Goal: Transaction & Acquisition: Obtain resource

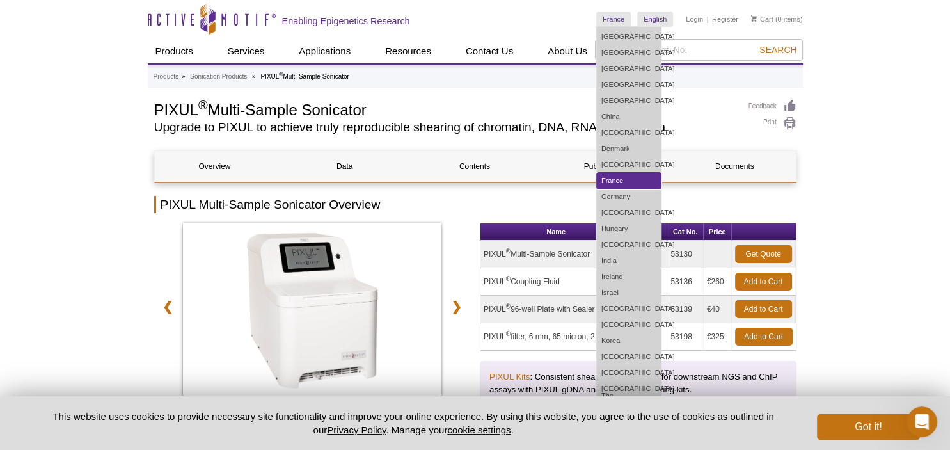
click at [628, 175] on link "France" at bounding box center [629, 181] width 64 height 16
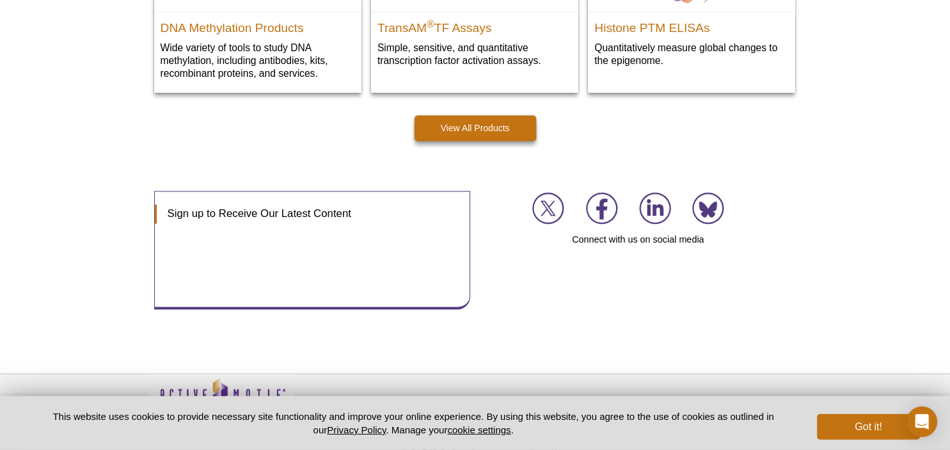
scroll to position [1963, 0]
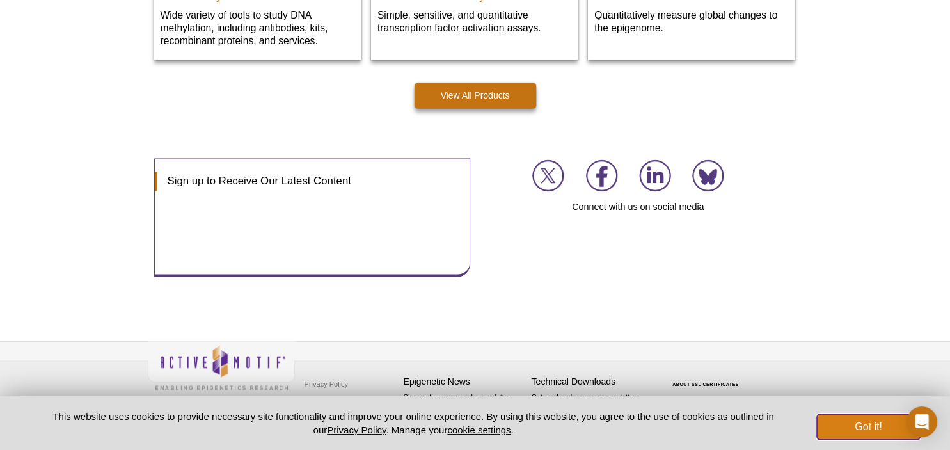
click at [836, 426] on button "Got it!" at bounding box center [868, 427] width 102 height 26
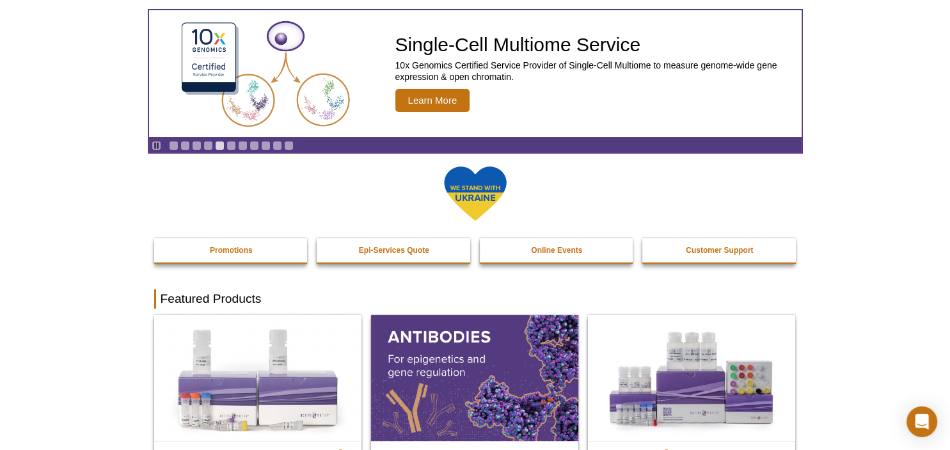
scroll to position [0, 0]
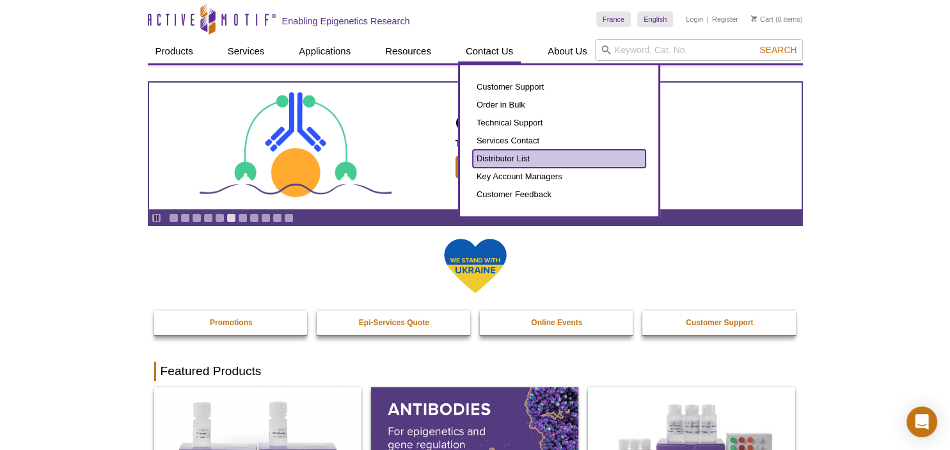
click at [482, 157] on link "Distributor List" at bounding box center [559, 159] width 173 height 18
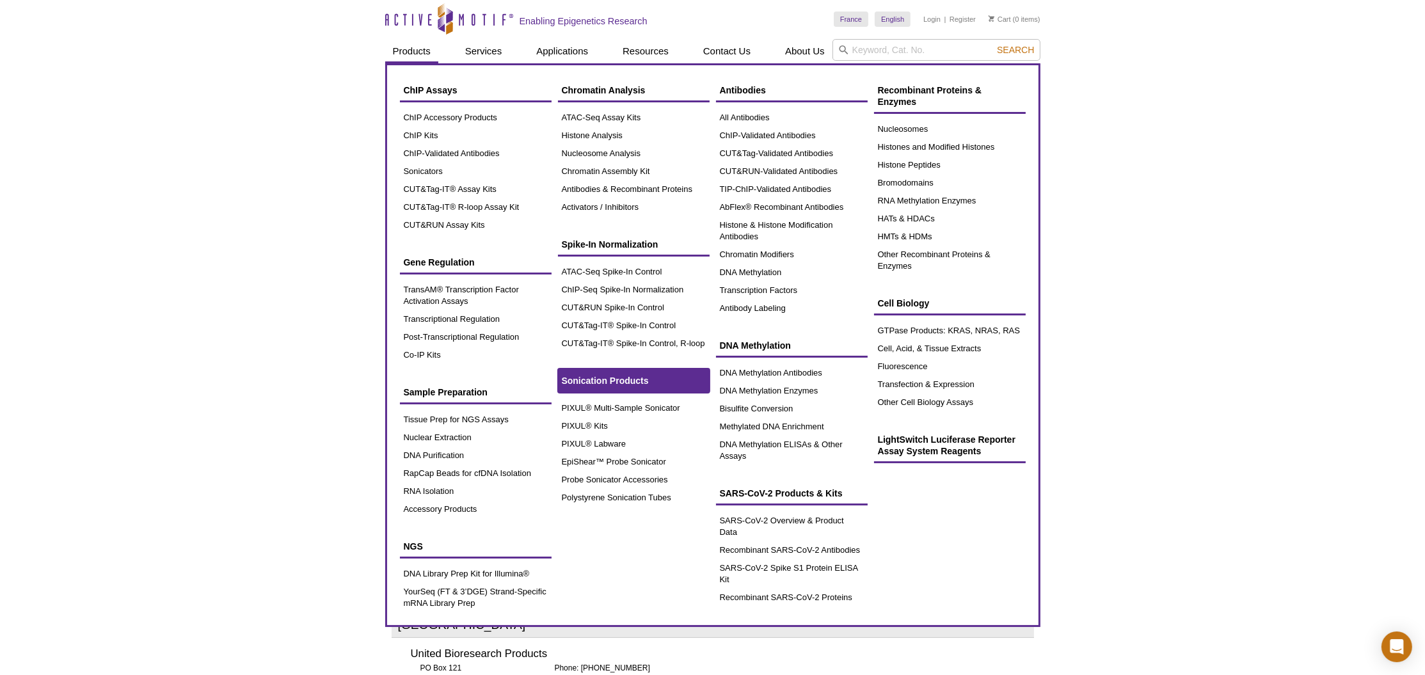
click at [628, 376] on span "Sonication Products" at bounding box center [605, 381] width 87 height 10
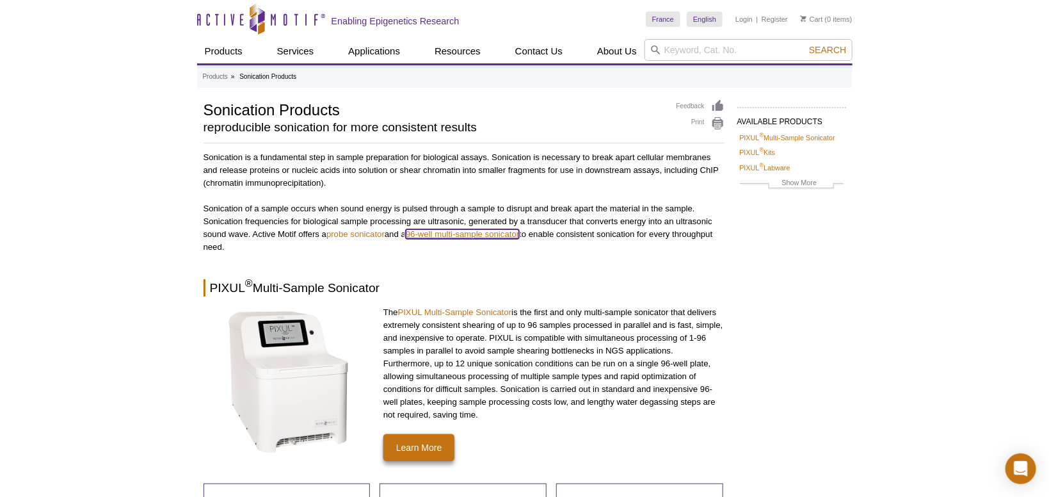
click at [486, 237] on link "96-well multi-sample sonicator" at bounding box center [462, 234] width 113 height 10
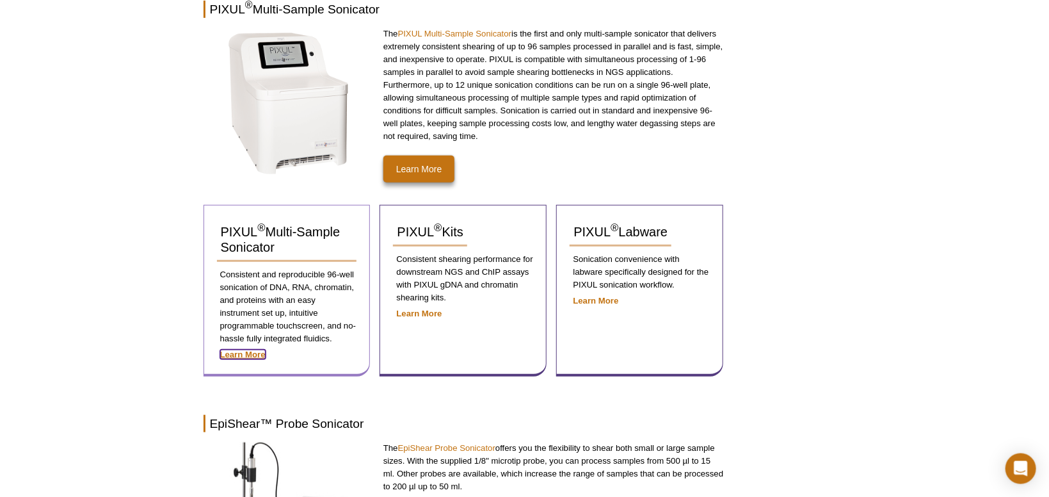
click at [239, 357] on strong "Learn More" at bounding box center [242, 354] width 45 height 10
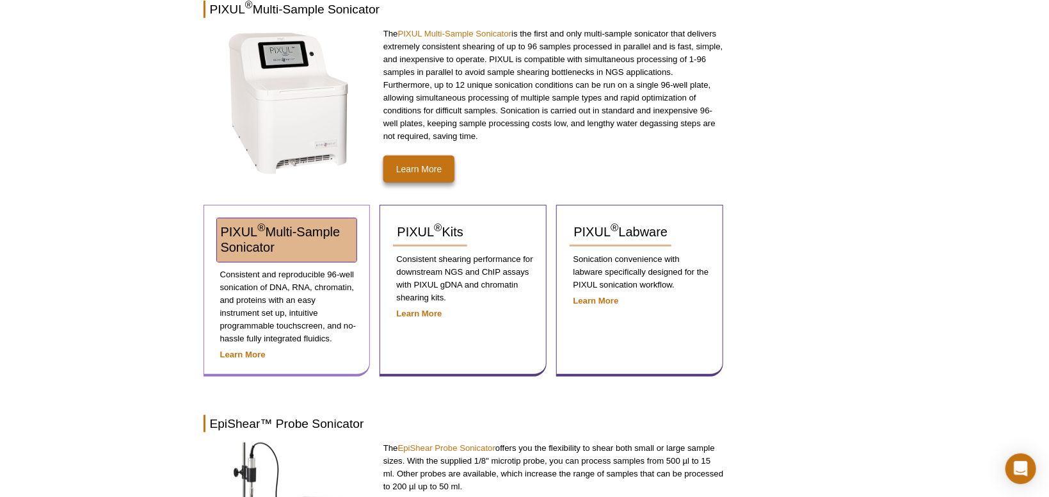
click at [259, 234] on span "PIXUL ® Multi-Sample Sonicator" at bounding box center [281, 239] width 120 height 29
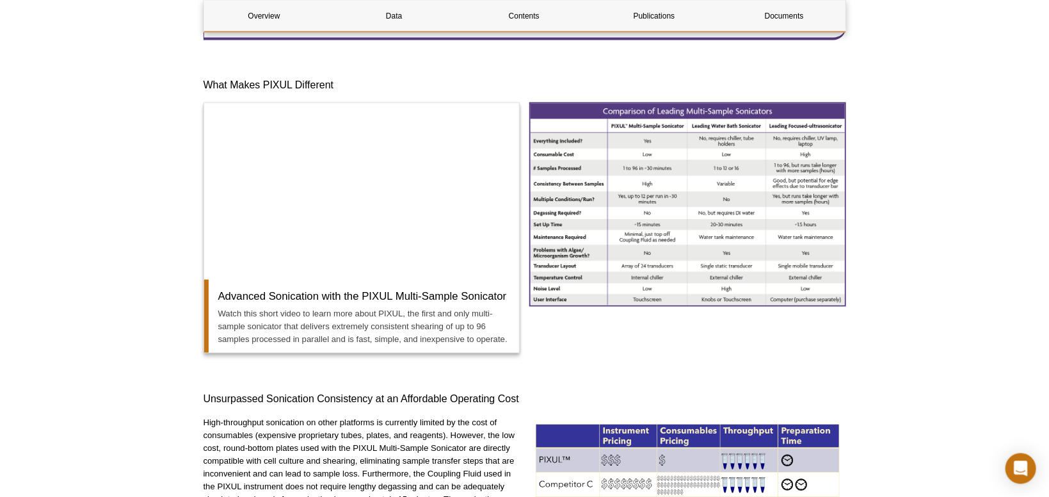
scroll to position [886, 0]
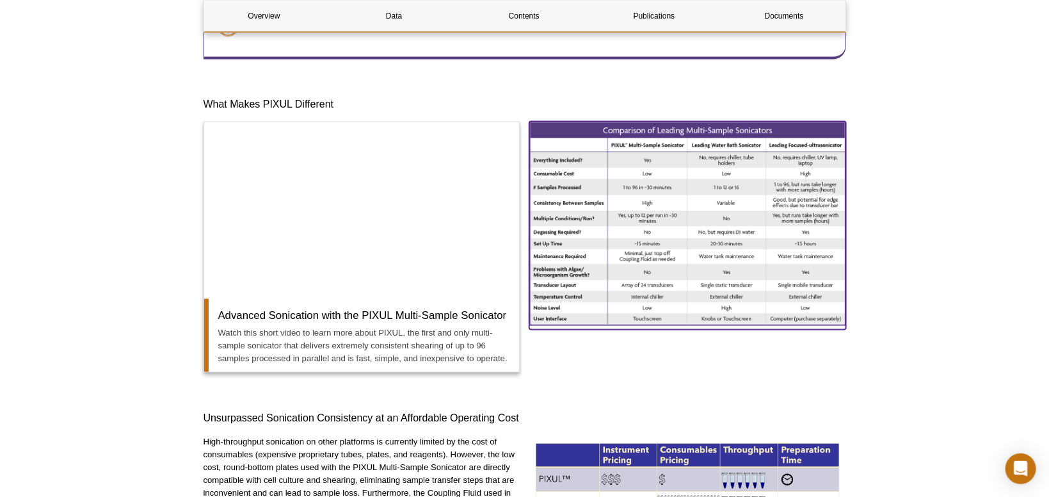
click at [684, 220] on img at bounding box center [687, 223] width 317 height 203
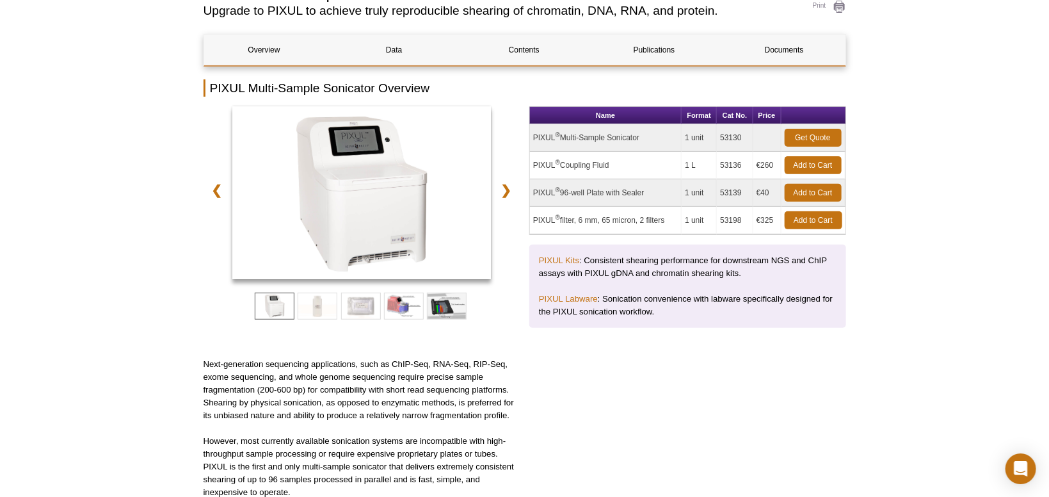
scroll to position [77, 0]
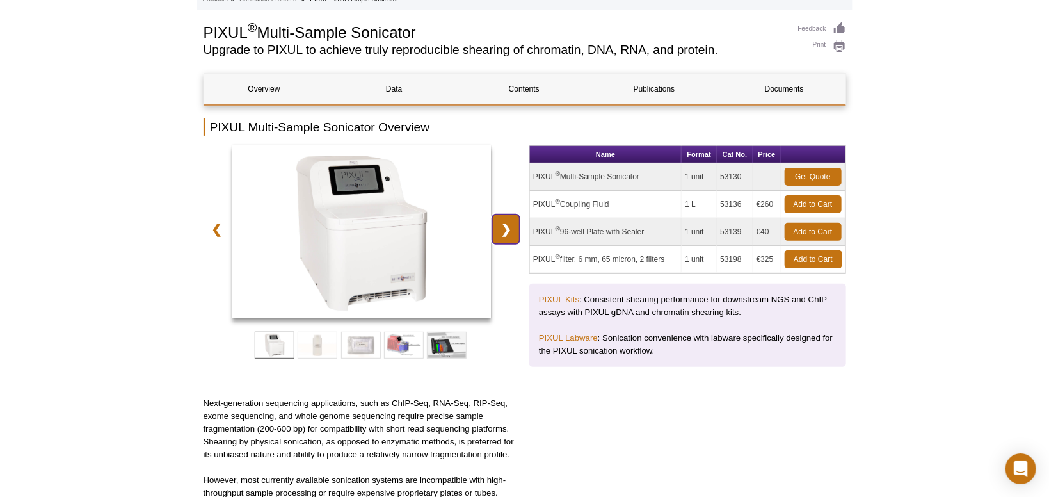
click at [511, 233] on link "❯" at bounding box center [506, 228] width 28 height 29
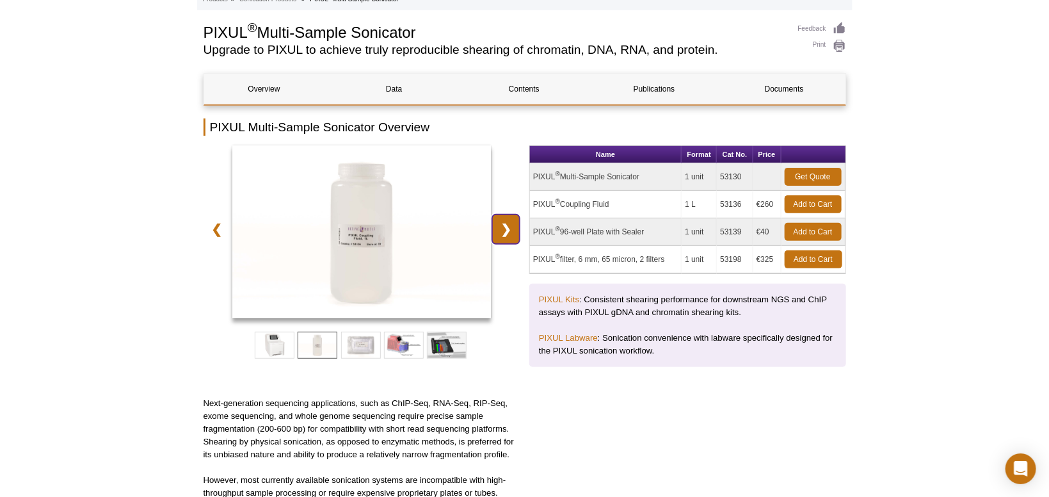
click at [511, 233] on link "❯" at bounding box center [506, 228] width 28 height 29
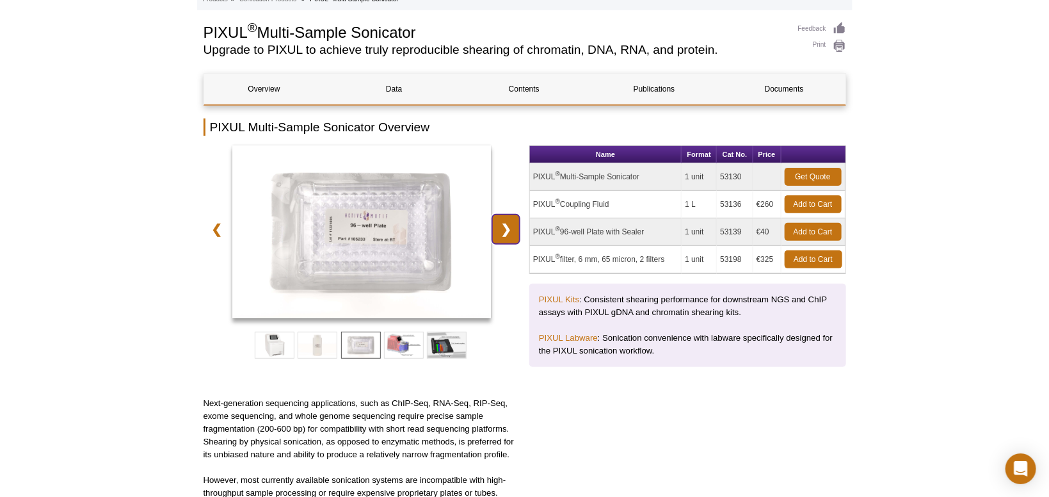
click at [511, 233] on link "❯" at bounding box center [506, 228] width 28 height 29
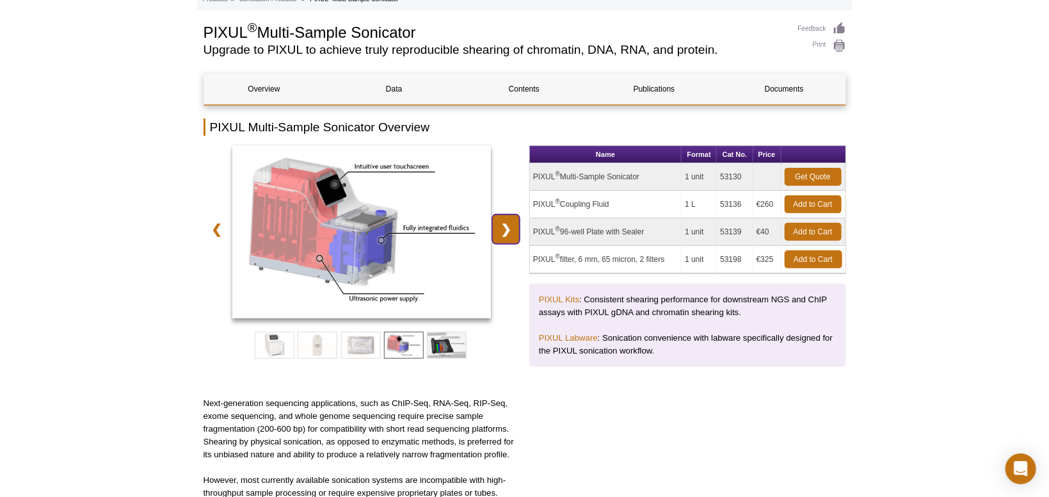
click at [518, 230] on link "❯" at bounding box center [506, 228] width 28 height 29
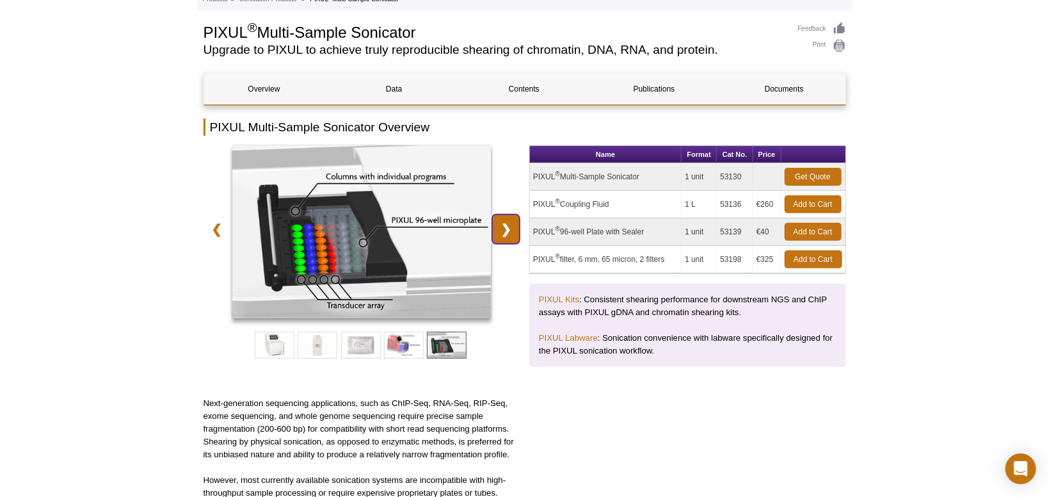
click at [518, 230] on link "❯" at bounding box center [506, 228] width 28 height 29
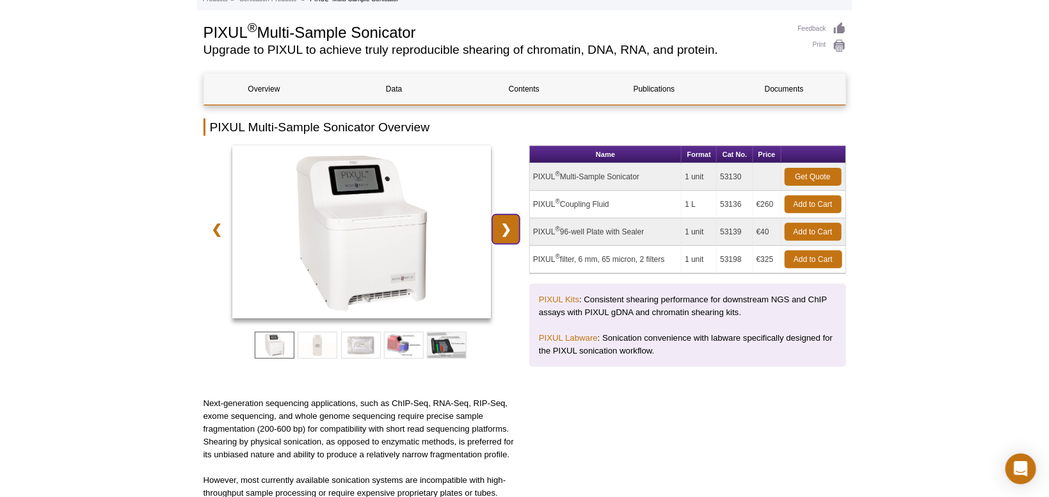
click at [518, 230] on link "❯" at bounding box center [506, 228] width 28 height 29
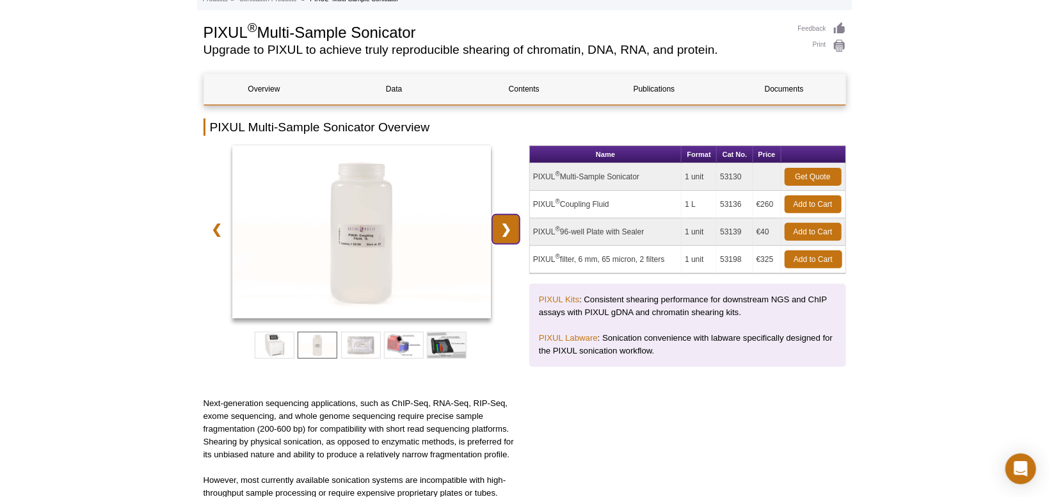
click at [518, 230] on link "❯" at bounding box center [506, 228] width 28 height 29
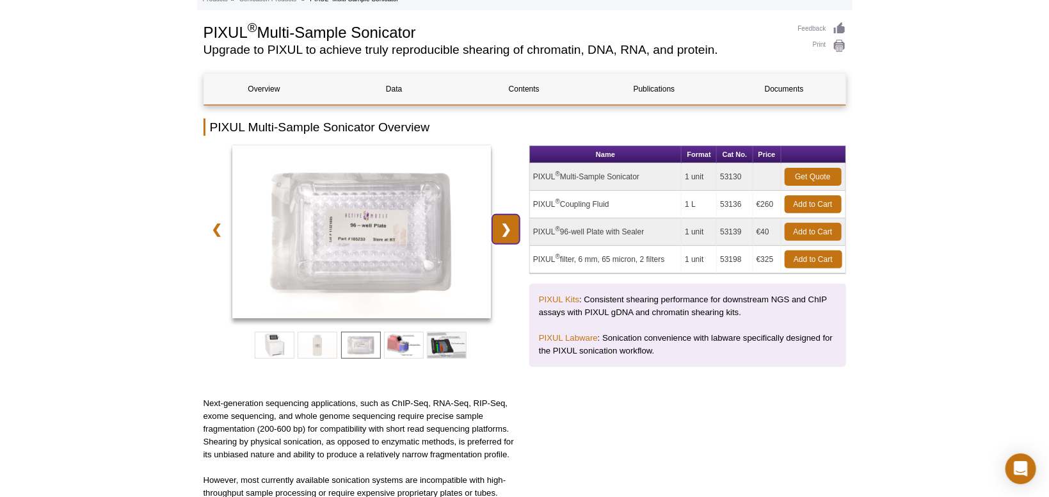
click at [518, 230] on link "❯" at bounding box center [506, 228] width 28 height 29
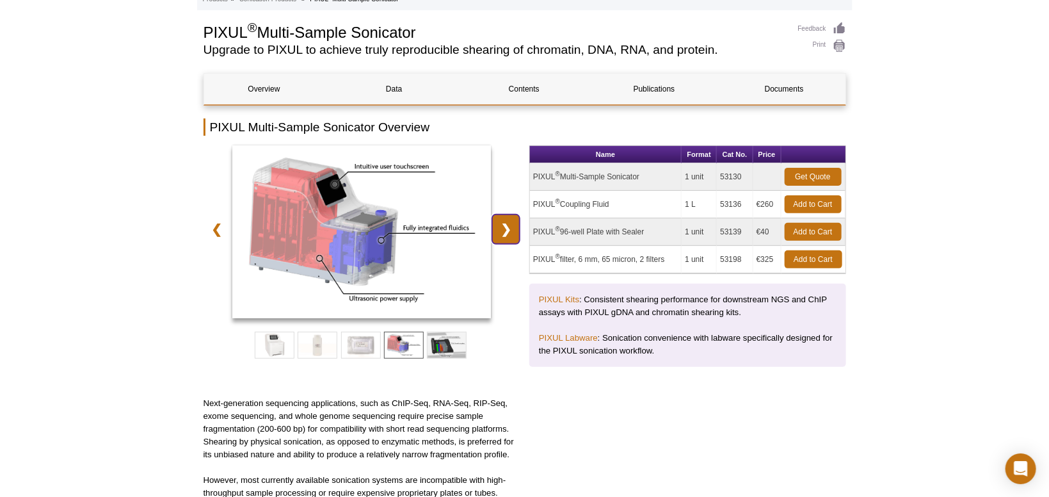
click at [518, 230] on link "❯" at bounding box center [506, 228] width 28 height 29
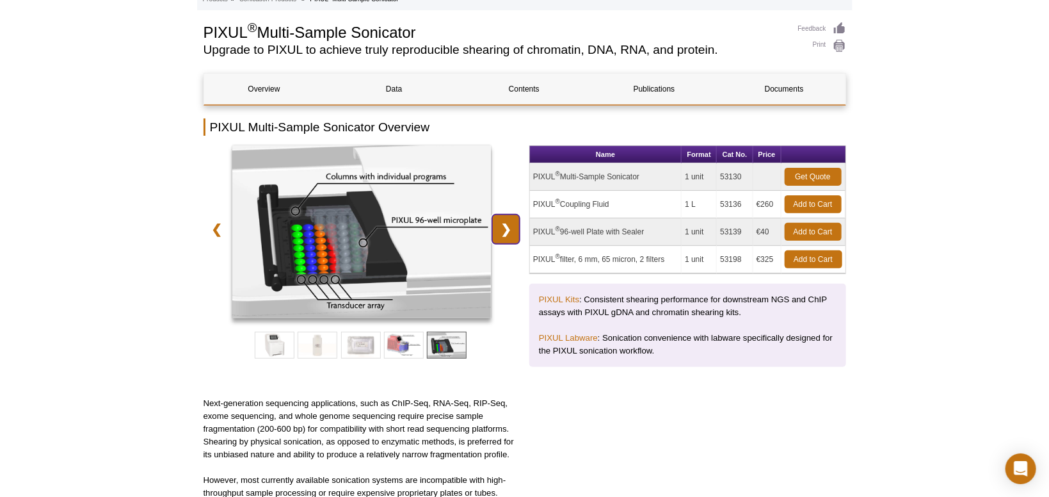
click at [511, 223] on link "❯" at bounding box center [506, 228] width 28 height 29
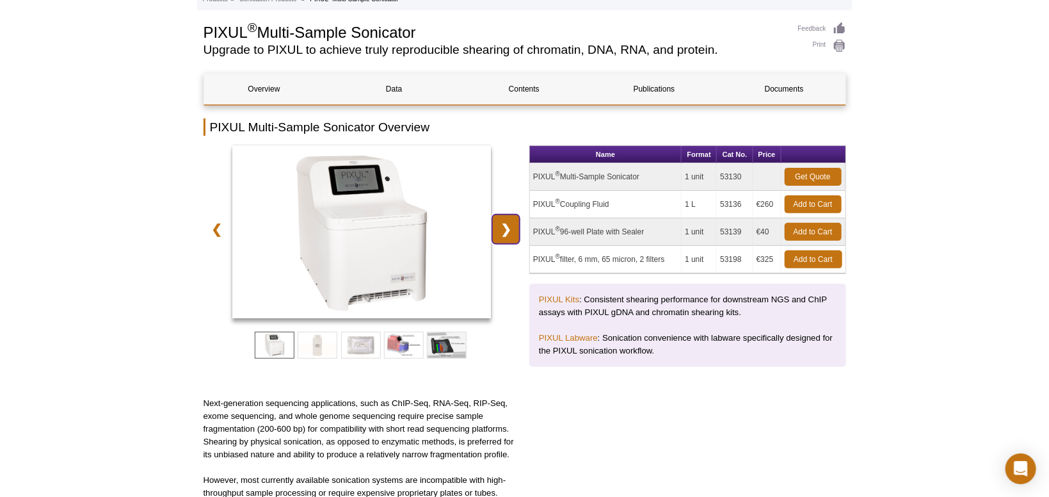
click at [506, 232] on link "❯" at bounding box center [506, 228] width 28 height 29
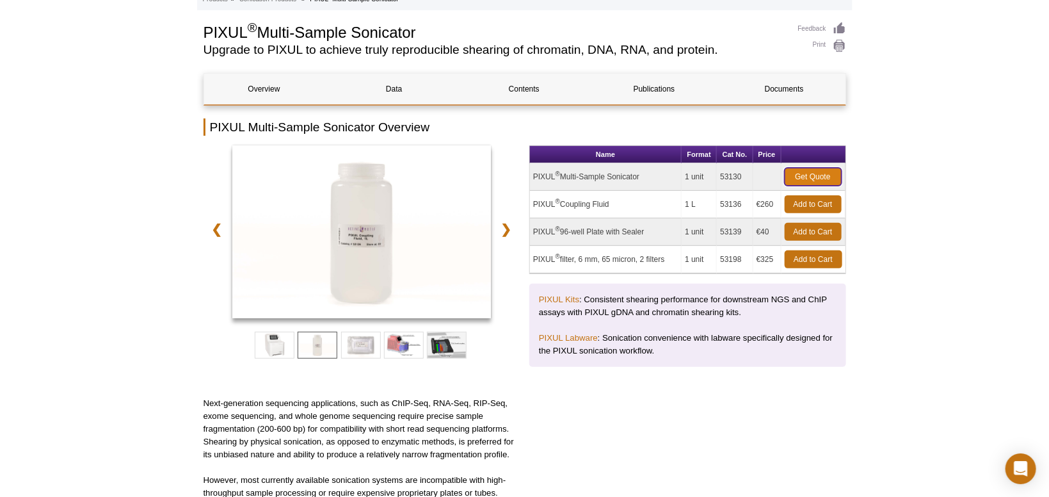
click at [813, 168] on link "Get Quote" at bounding box center [813, 177] width 57 height 18
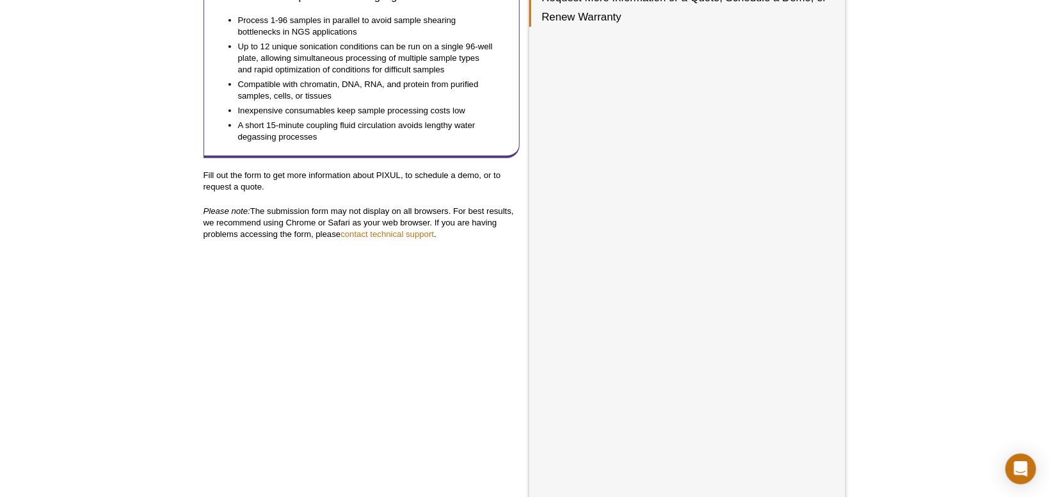
scroll to position [406, 0]
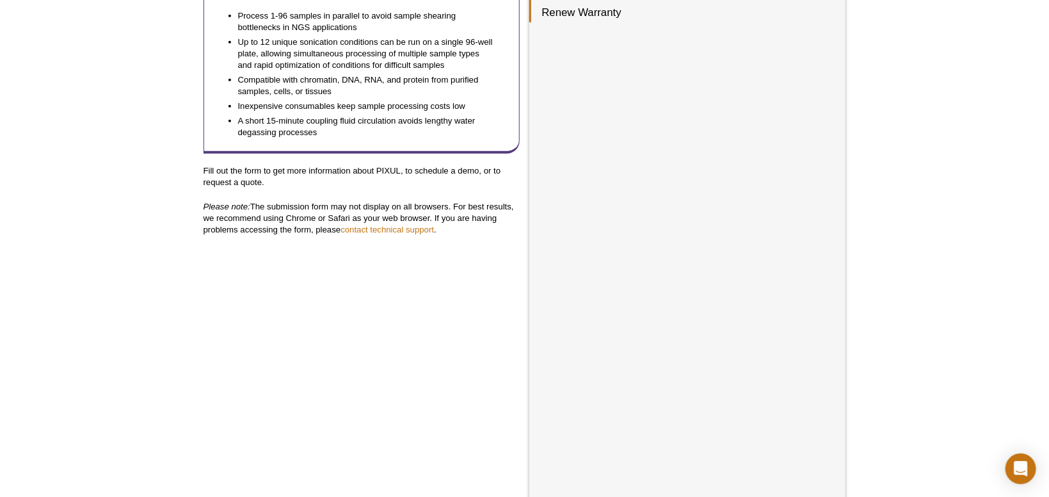
click at [895, 349] on div "Active Motif Logo Enabling Epigenetics Research 0 Search Skip to content Active…" at bounding box center [524, 192] width 1049 height 1197
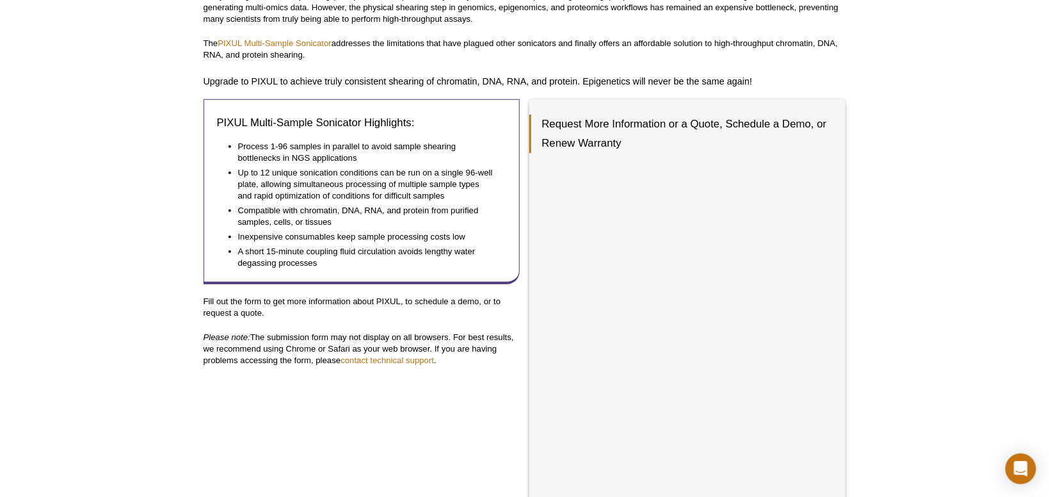
scroll to position [275, 0]
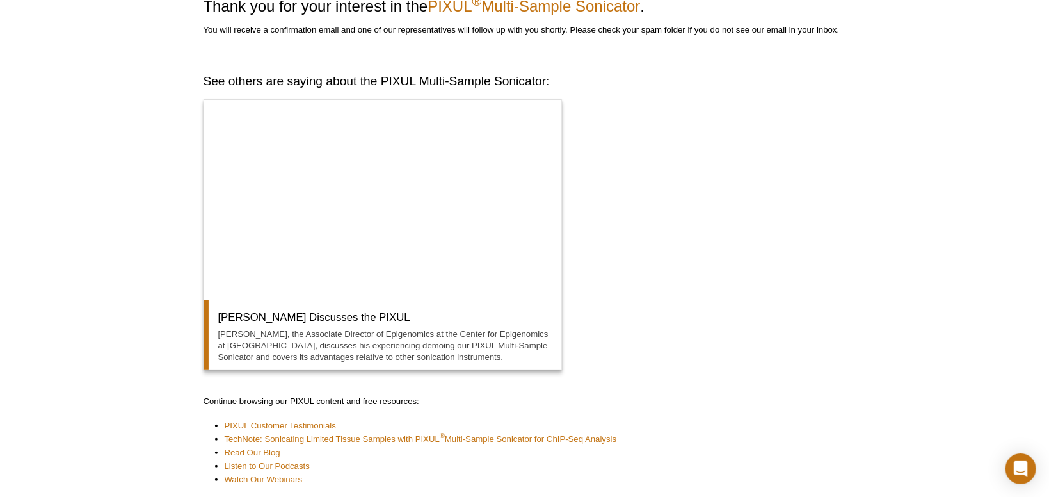
scroll to position [55, 0]
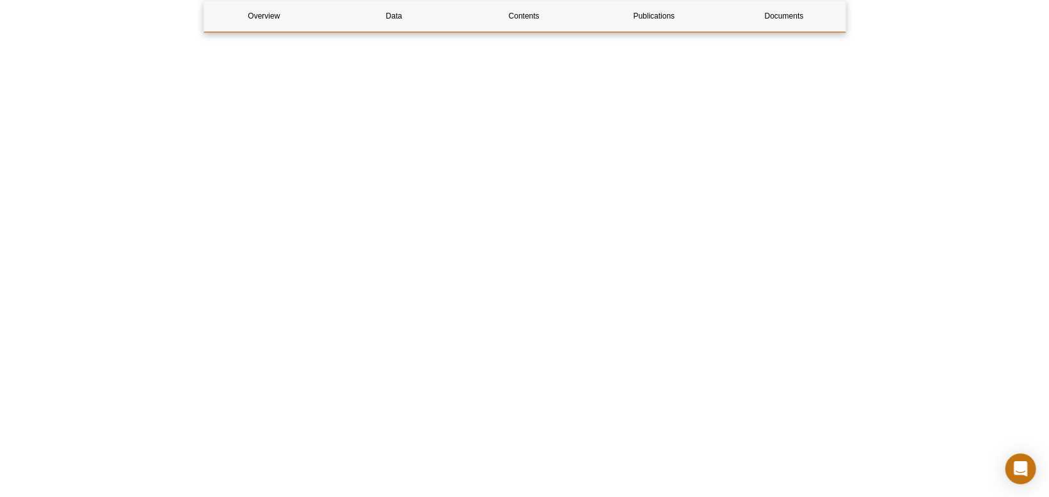
scroll to position [2947, 0]
